Goal: Task Accomplishment & Management: Manage account settings

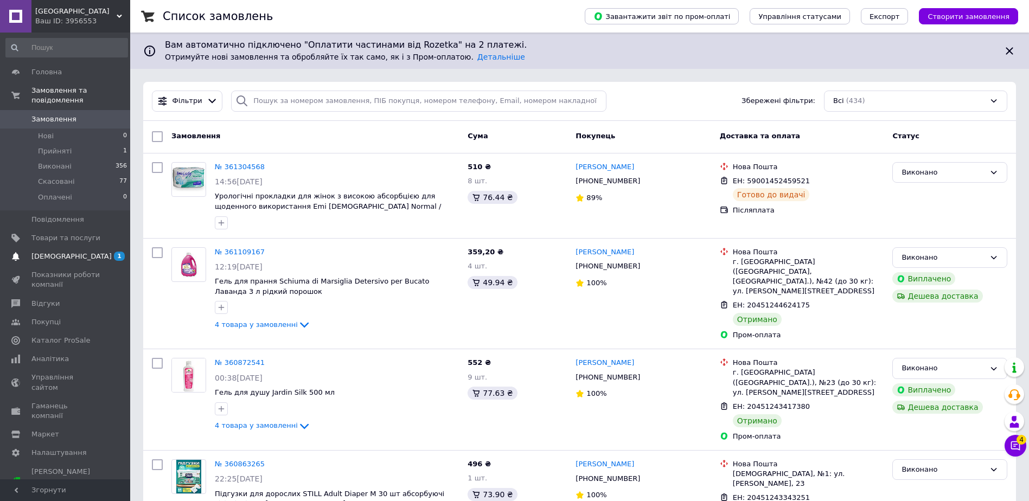
click at [67, 252] on span "[DEMOGRAPHIC_DATA]" at bounding box center [71, 257] width 80 height 10
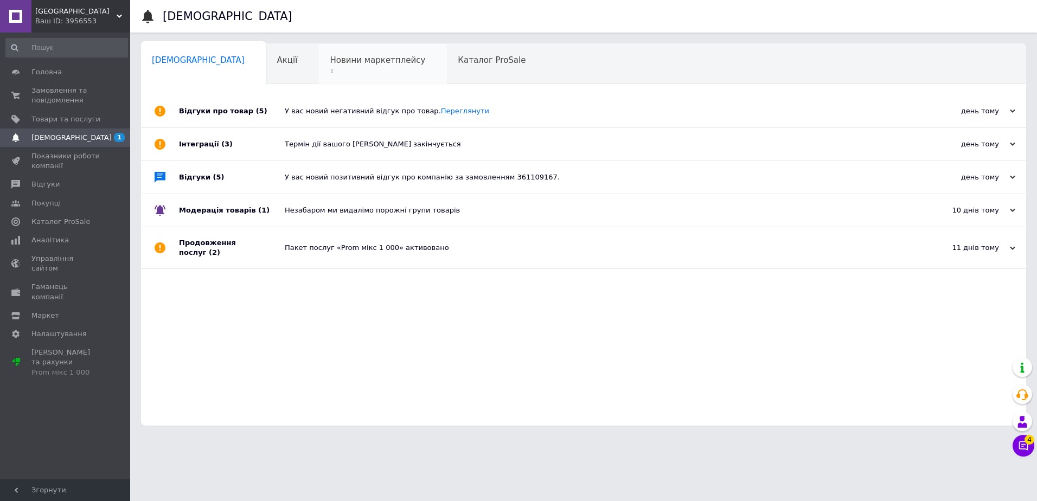
click at [330, 68] on span "1" at bounding box center [377, 71] width 95 height 8
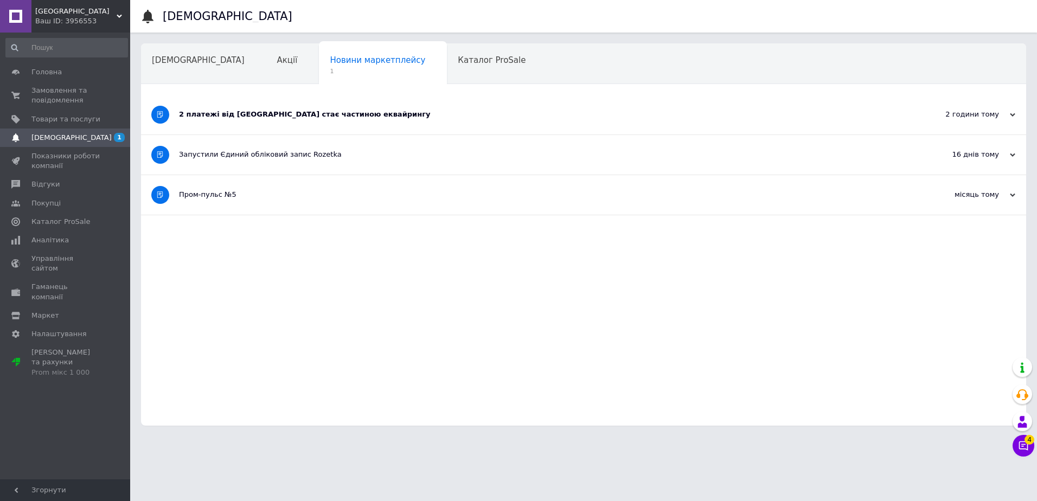
click at [274, 120] on div "2 платежі від [GEOGRAPHIC_DATA] стає частиною еквайрингу" at bounding box center [543, 115] width 728 height 40
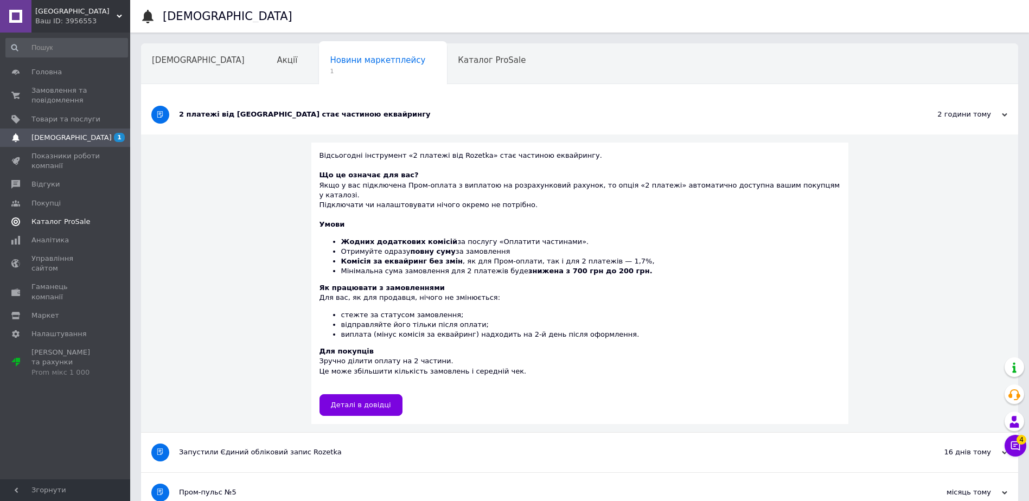
click at [74, 225] on span "Каталог ProSale" at bounding box center [60, 222] width 59 height 10
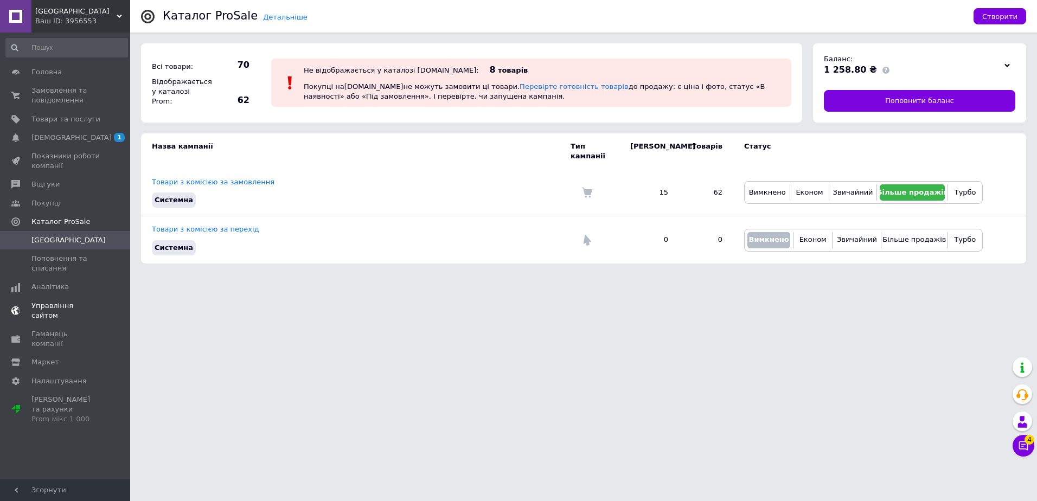
click at [70, 300] on link "Управління сайтом" at bounding box center [66, 311] width 133 height 28
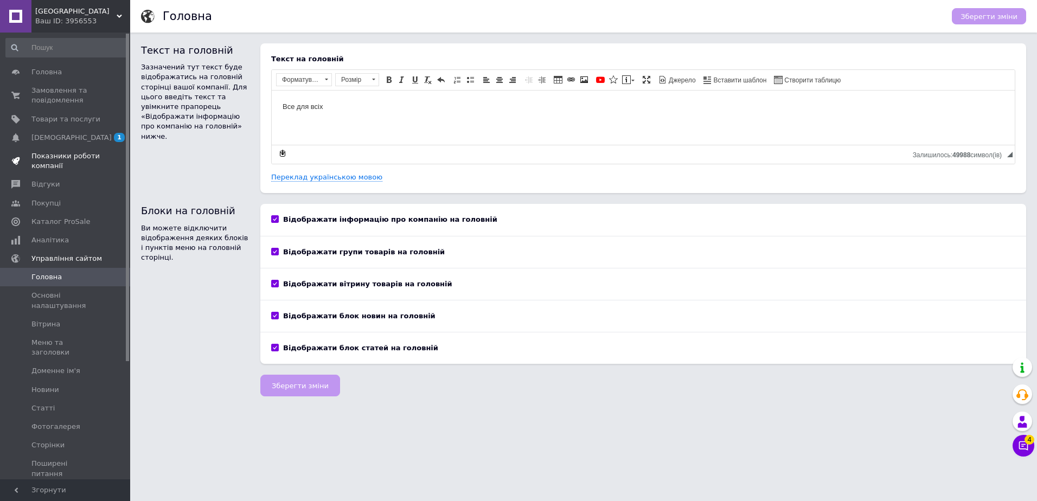
click at [74, 161] on span "Показники роботи компанії" at bounding box center [65, 161] width 69 height 20
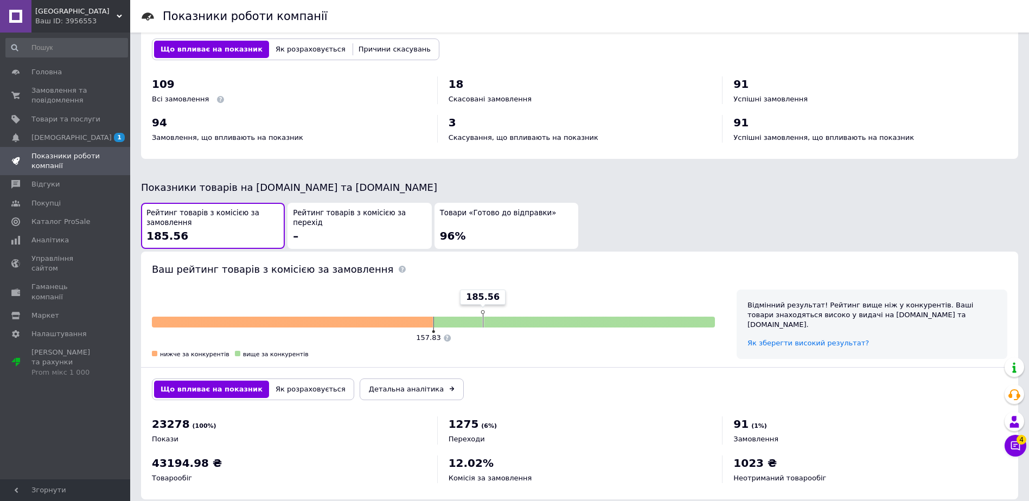
scroll to position [450, 0]
